Goal: Obtain resource: Obtain resource

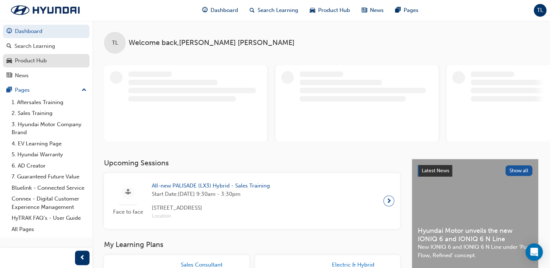
click at [42, 63] on div "Product Hub" at bounding box center [31, 61] width 32 height 8
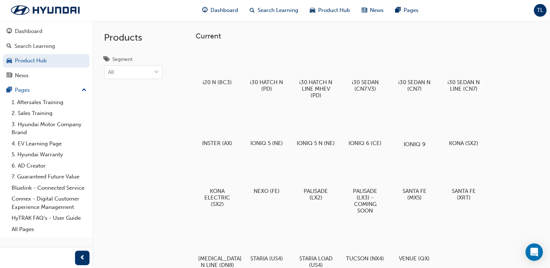
click at [413, 130] on div at bounding box center [414, 123] width 40 height 29
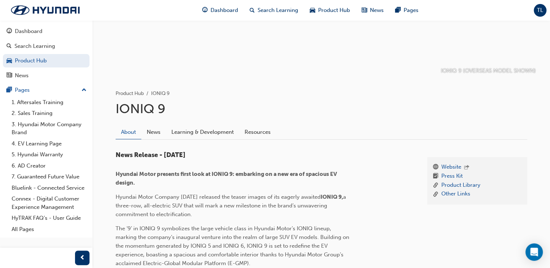
scroll to position [58, 0]
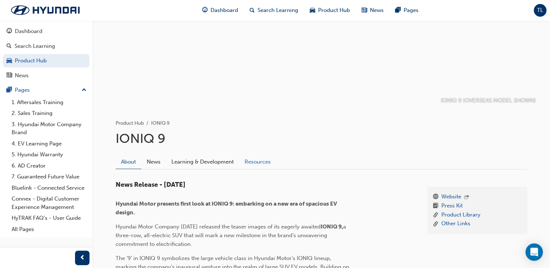
click at [267, 161] on link "Resources" at bounding box center [257, 162] width 37 height 14
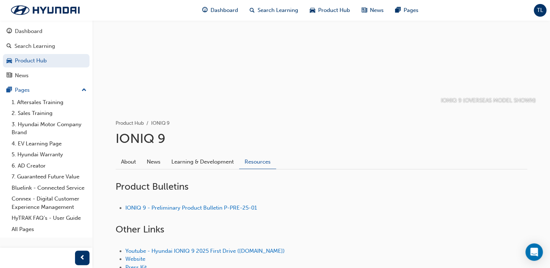
scroll to position [113, 0]
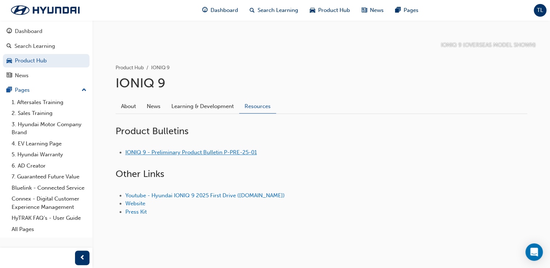
click at [225, 151] on link "IONIQ 9 - Preliminary Product Bulletin P-PRE-25-01" at bounding box center [191, 152] width 132 height 7
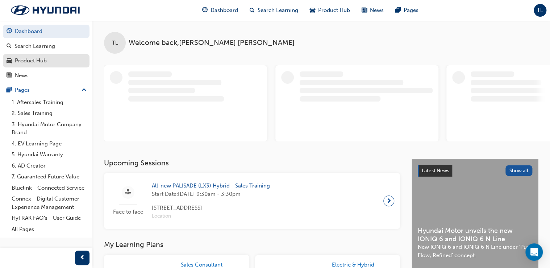
click at [49, 59] on div "Product Hub" at bounding box center [46, 60] width 79 height 9
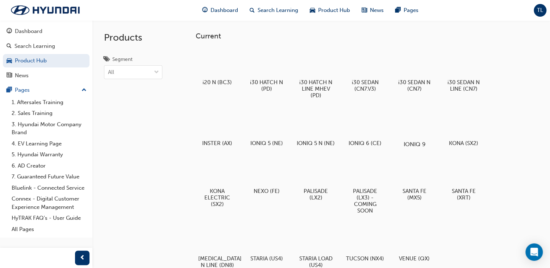
click at [418, 126] on div at bounding box center [414, 123] width 40 height 29
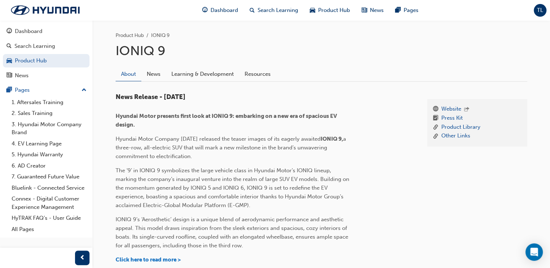
scroll to position [143, 0]
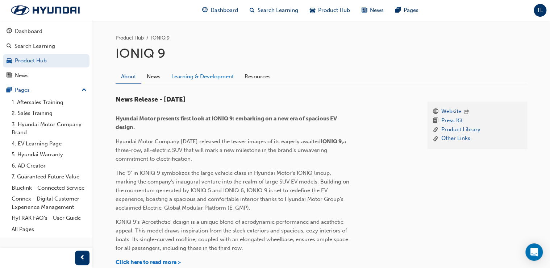
click at [204, 74] on link "Learning & Development" at bounding box center [202, 77] width 73 height 14
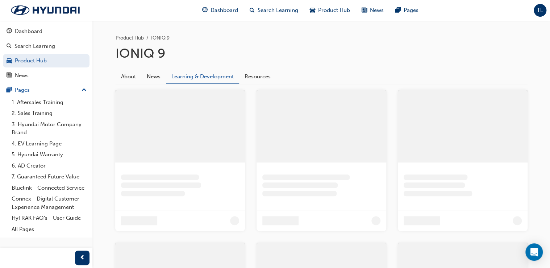
scroll to position [25, 0]
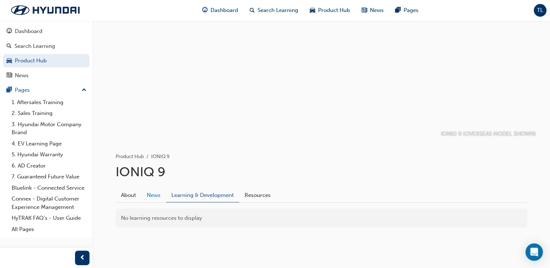
click at [156, 192] on link "News" at bounding box center [153, 195] width 25 height 14
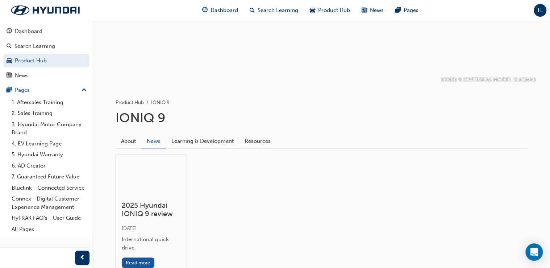
scroll to position [130, 0]
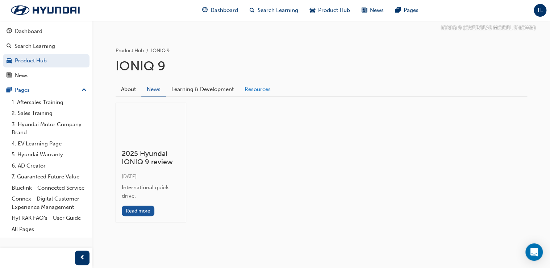
click at [261, 87] on link "Resources" at bounding box center [257, 89] width 37 height 14
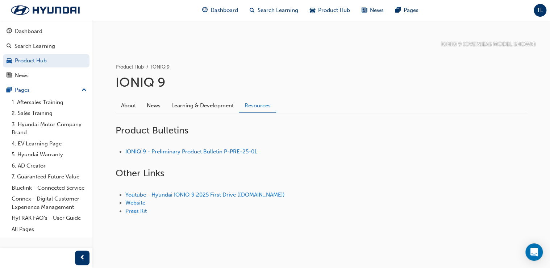
scroll to position [113, 0]
